Goal: Task Accomplishment & Management: Use online tool/utility

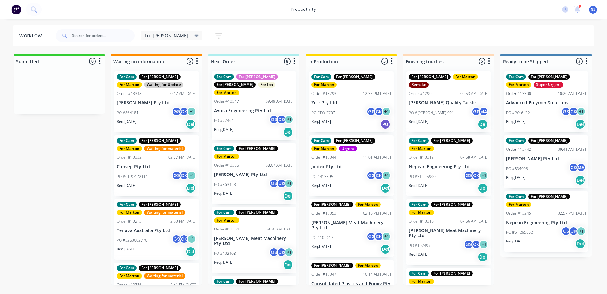
scroll to position [71, 0]
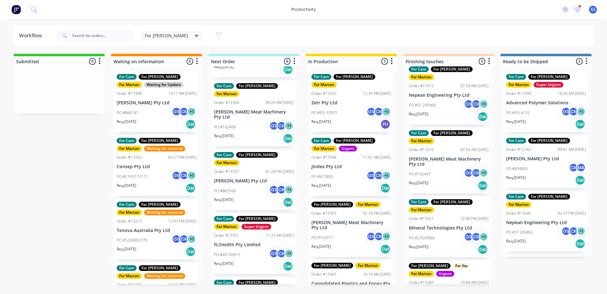
click at [350, 164] on p "Jindex Pty Ltd" at bounding box center [352, 166] width 80 height 5
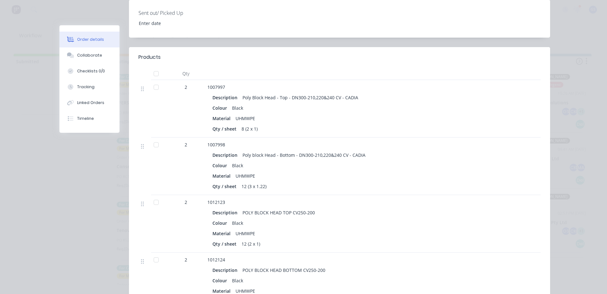
scroll to position [190, 0]
click at [99, 62] on button "Collaborate" at bounding box center [89, 55] width 60 height 16
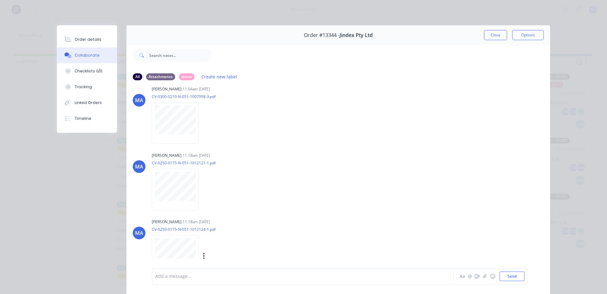
scroll to position [85, 0]
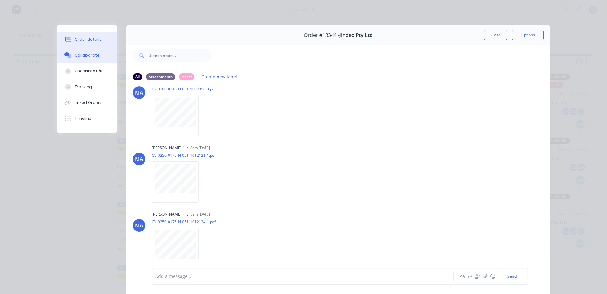
click at [89, 42] on div "Order details" at bounding box center [88, 40] width 27 height 6
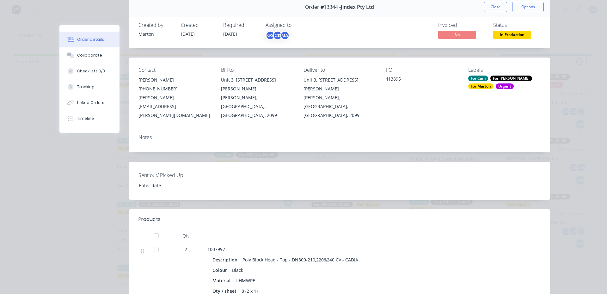
scroll to position [0, 0]
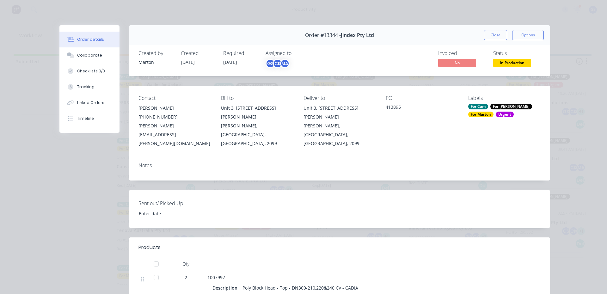
click at [88, 44] on button "Order details" at bounding box center [89, 40] width 60 height 16
click at [89, 53] on div "Collaborate" at bounding box center [89, 56] width 25 height 6
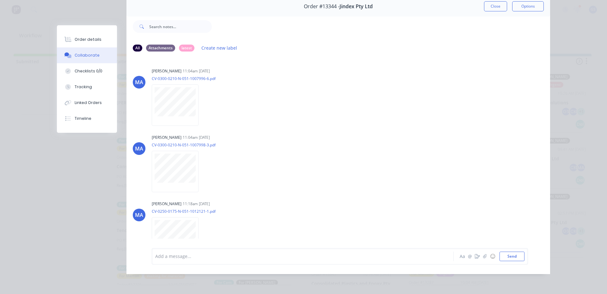
drag, startPoint x: 494, startPoint y: 4, endPoint x: 488, endPoint y: 7, distance: 6.5
click at [494, 5] on button "Close" at bounding box center [495, 6] width 23 height 10
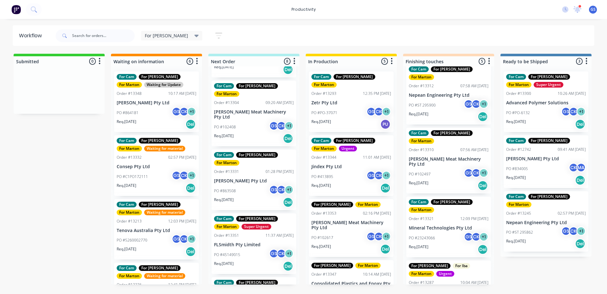
click at [323, 174] on p "PO #413895" at bounding box center [323, 177] width 22 height 6
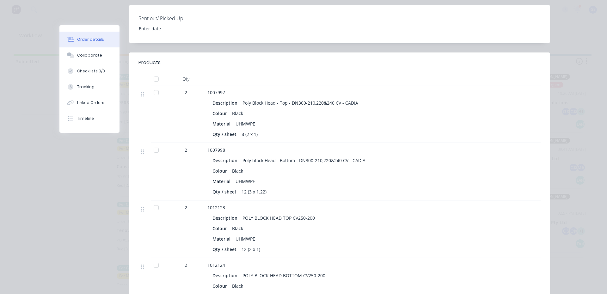
scroll to position [253, 0]
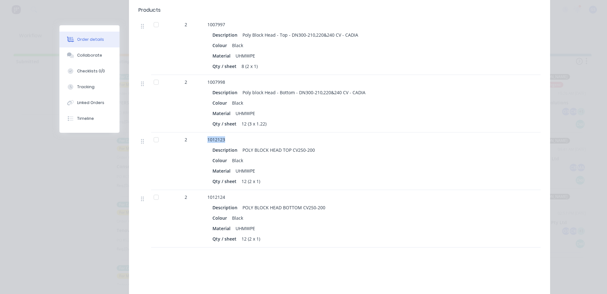
drag, startPoint x: 211, startPoint y: 120, endPoint x: 231, endPoint y: 119, distance: 20.0
click at [231, 136] on div "1012123" at bounding box center [332, 139] width 248 height 7
copy span "1012123"
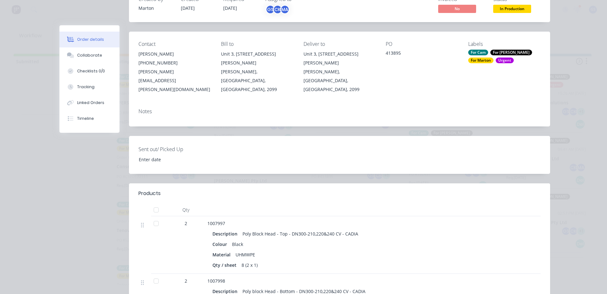
scroll to position [32, 0]
